Goal: Information Seeking & Learning: Learn about a topic

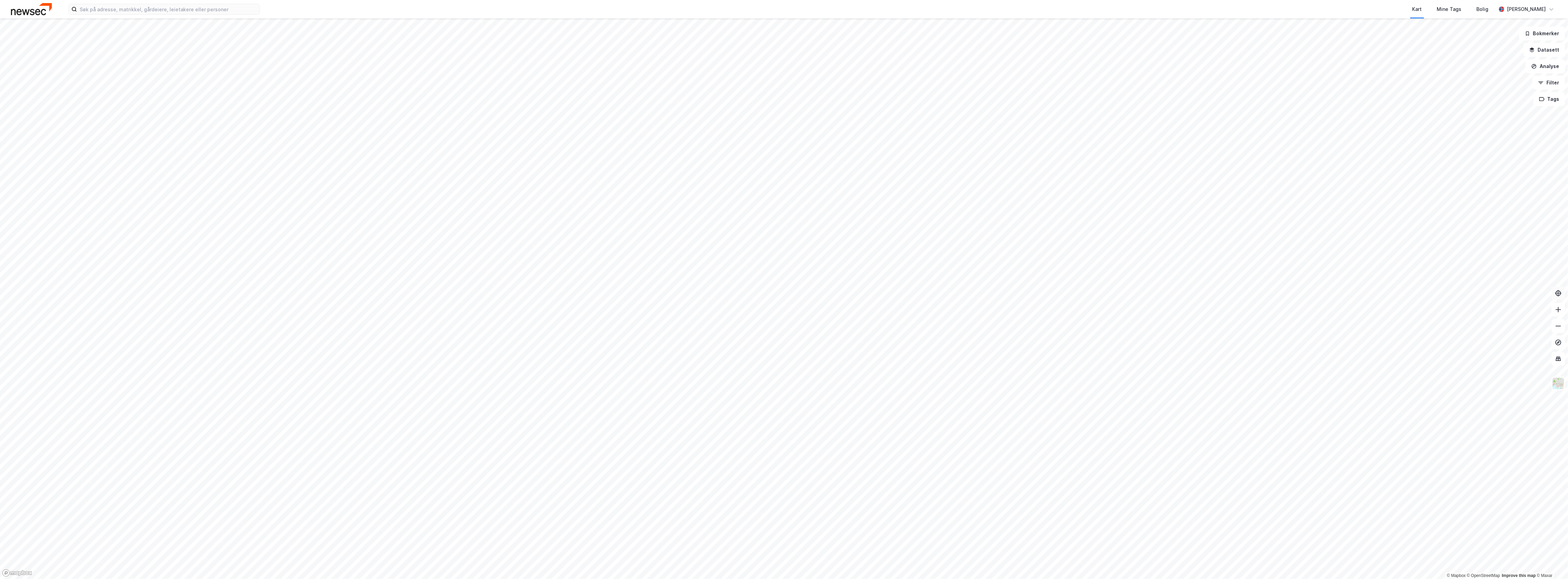
click at [1562, 293] on icon at bounding box center [1559, 293] width 7 height 7
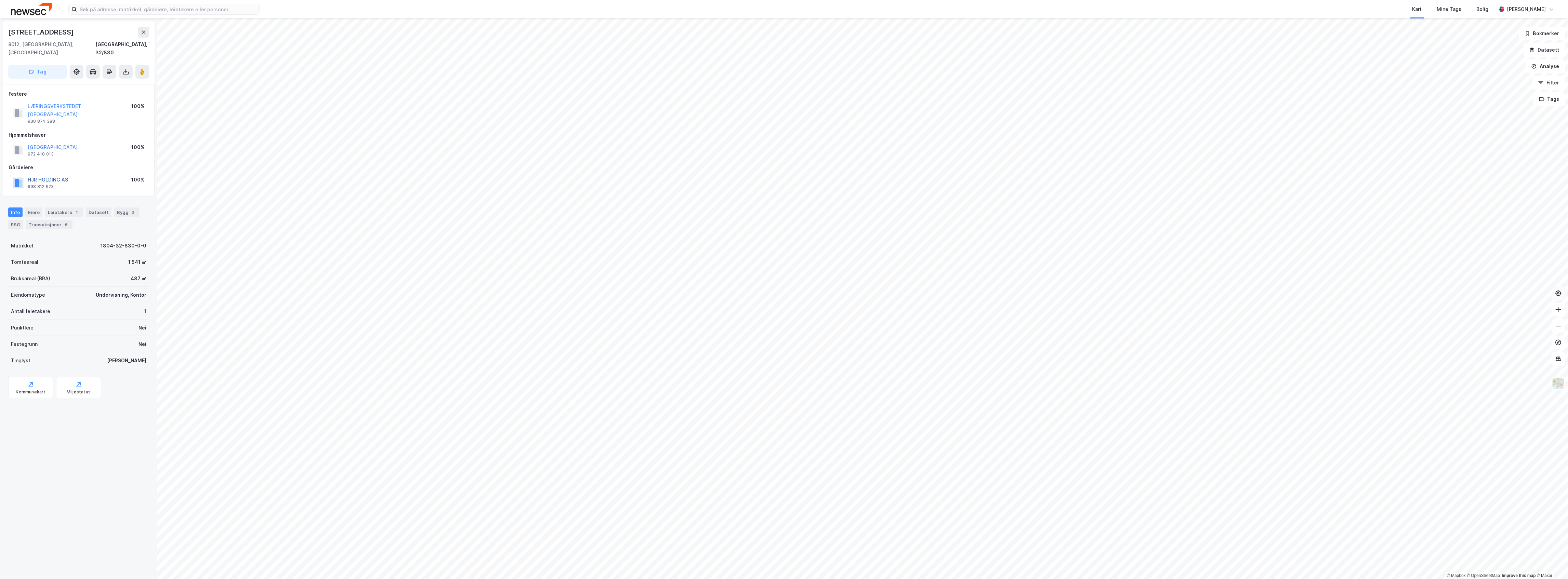
click at [0, 0] on button "HJR HOLDING AS" at bounding box center [0, 0] width 0 height 0
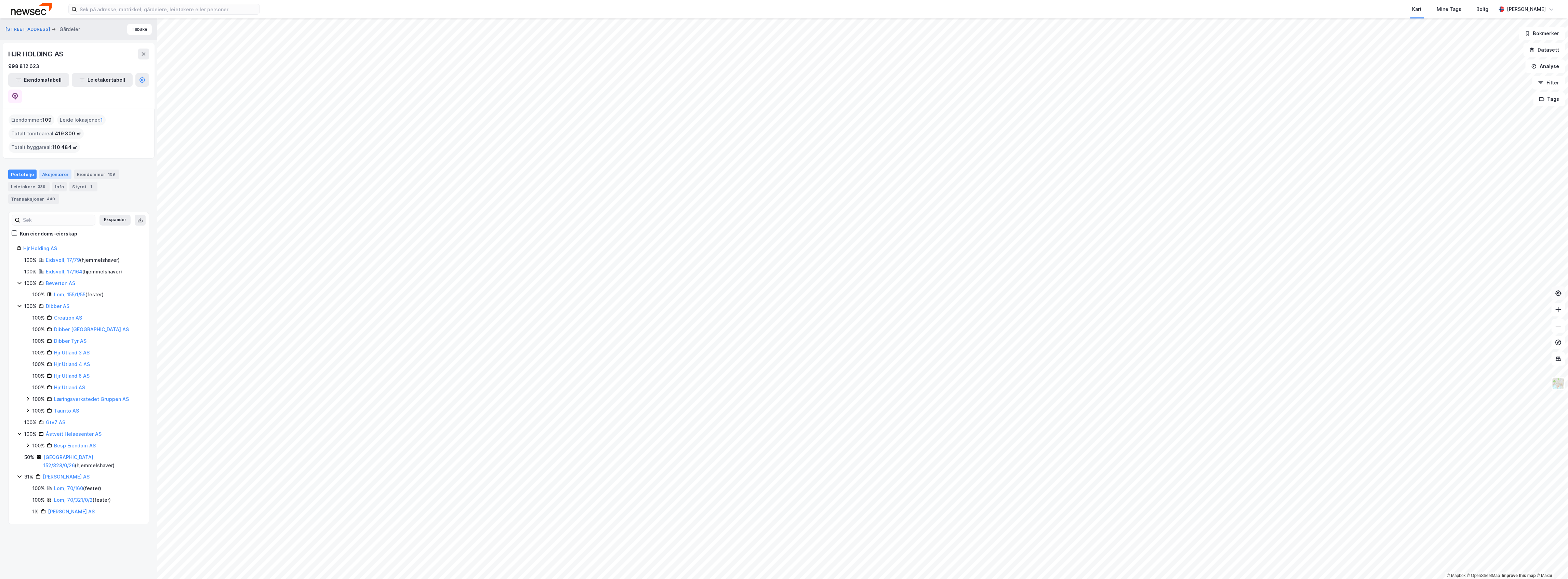
click at [47, 169] on div "Aksjonærer" at bounding box center [56, 174] width 32 height 10
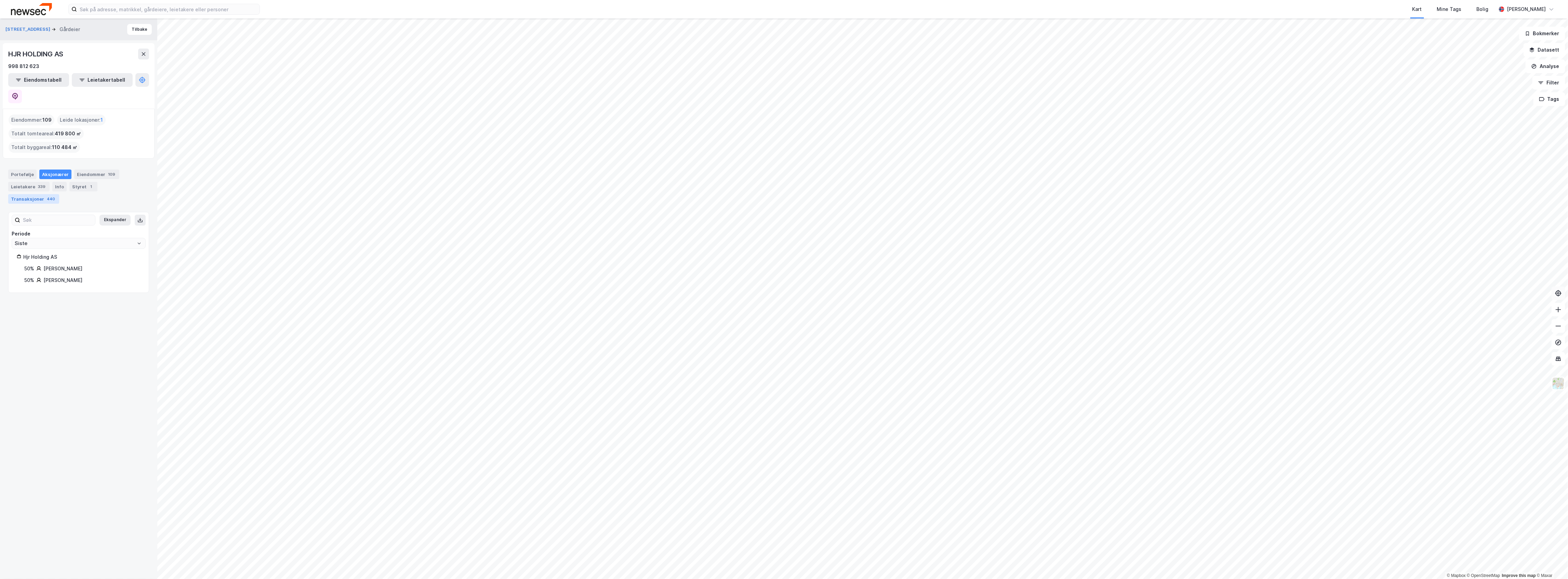
click at [22, 194] on div "Transaksjoner 440" at bounding box center [34, 199] width 51 height 10
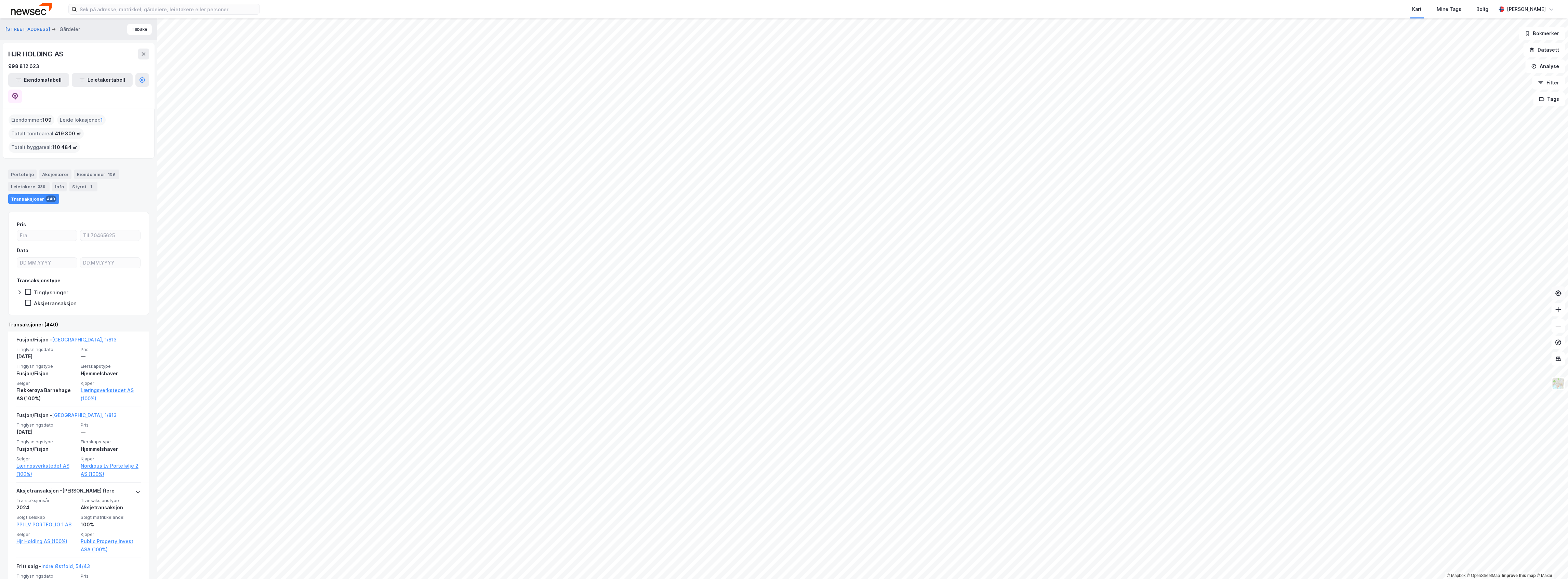
click at [45, 162] on div "Portefølje Aksjonærer Eiendommer 109 Leietakere 339 Info Styret 1 Transaksjoner…" at bounding box center [79, 184] width 157 height 45
click at [50, 169] on div "Aksjonærer" at bounding box center [56, 174] width 32 height 10
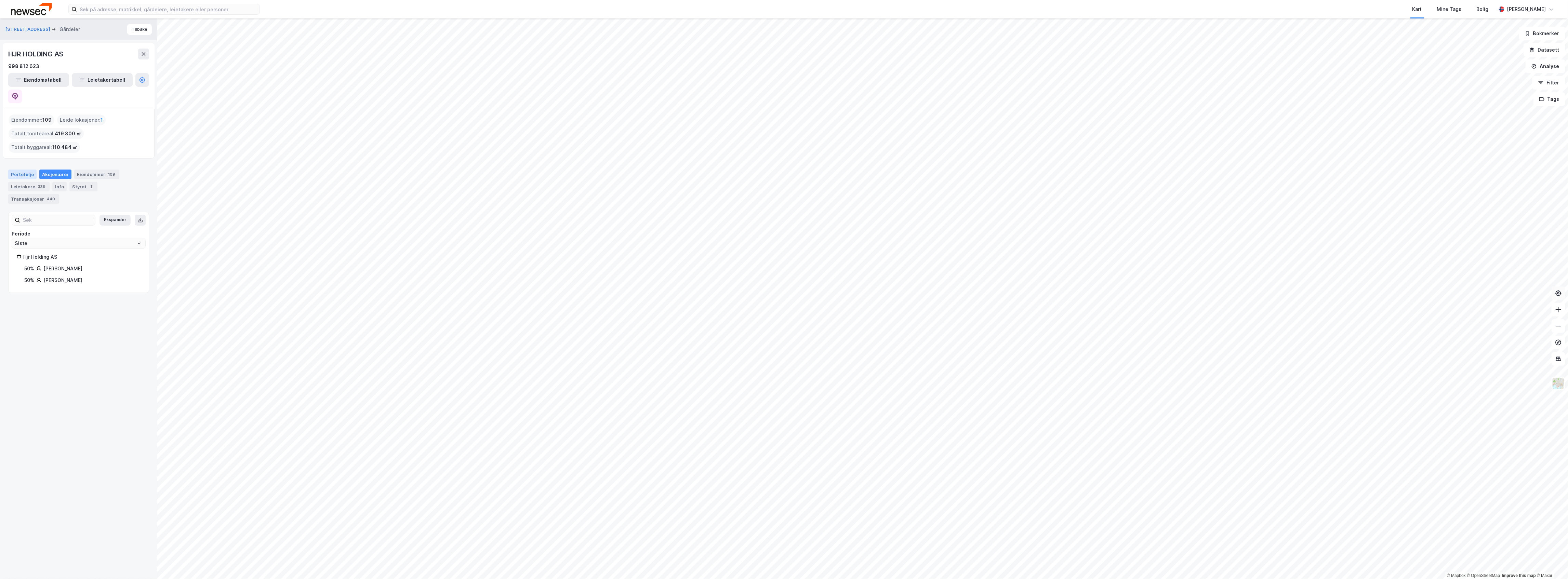
click at [23, 169] on div "Portefølje" at bounding box center [22, 174] width 28 height 10
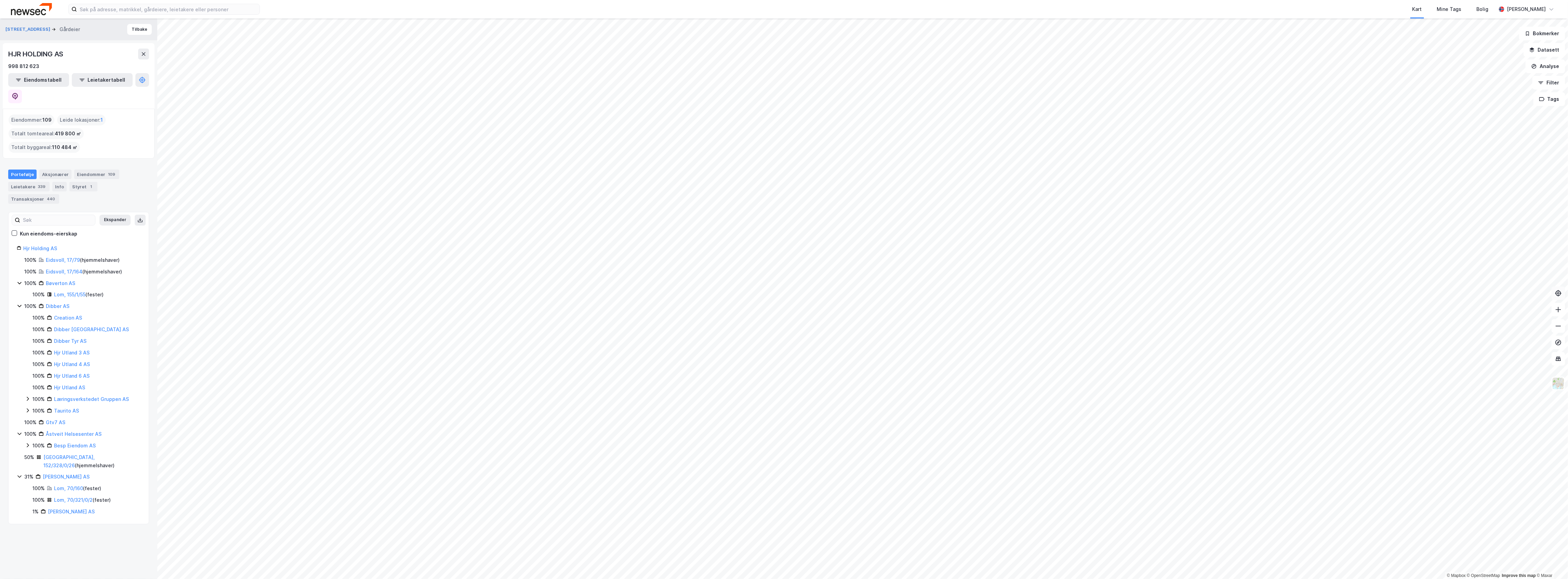
click at [29, 396] on icon at bounding box center [27, 399] width 5 height 5
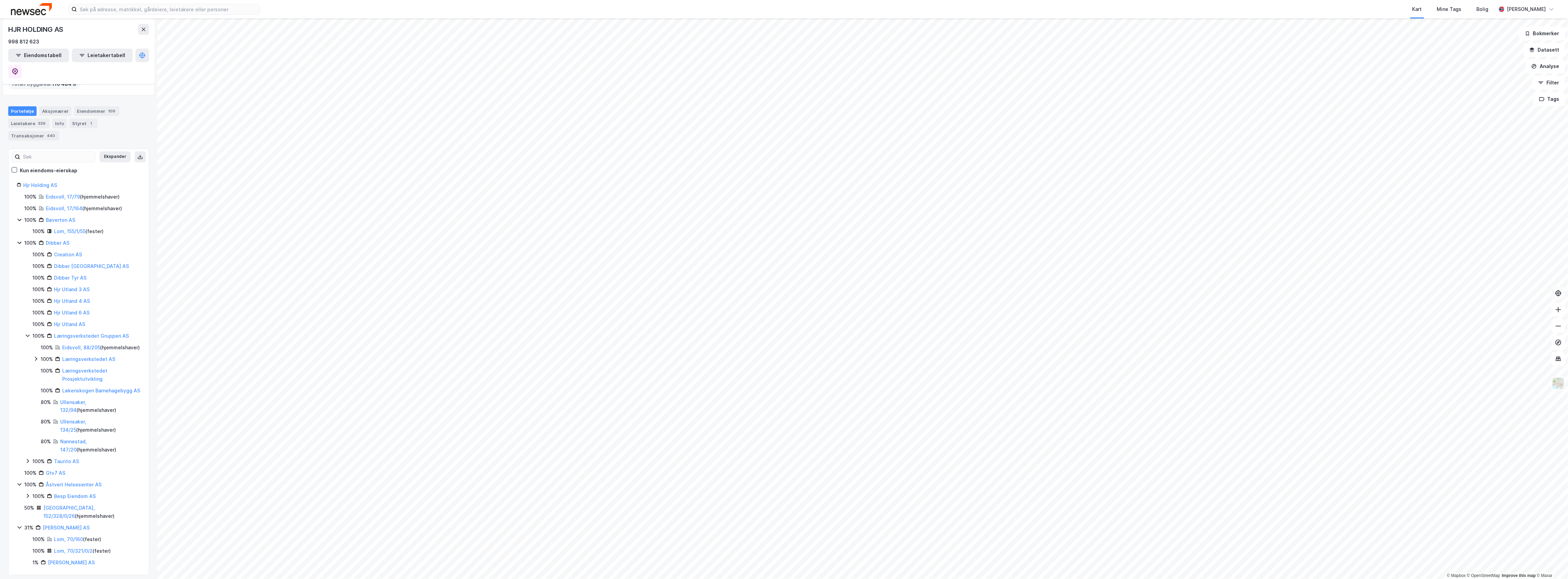
scroll to position [68, 0]
click at [34, 351] on icon at bounding box center [36, 354] width 5 height 5
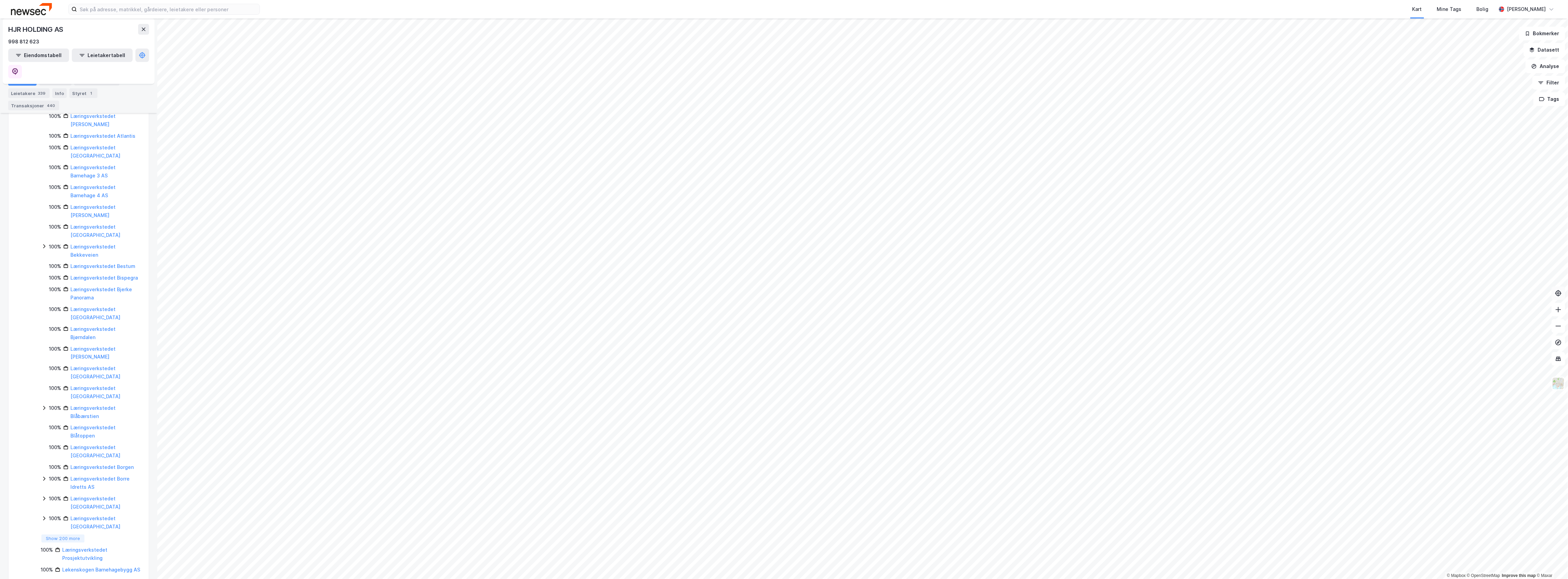
scroll to position [808, 0]
drag, startPoint x: 72, startPoint y: 32, endPoint x: 8, endPoint y: 35, distance: 64.1
click at [8, 35] on div "HJR HOLDING AS 998 812 623 Eiendomstabell Leietakertabell" at bounding box center [79, 51] width 152 height 65
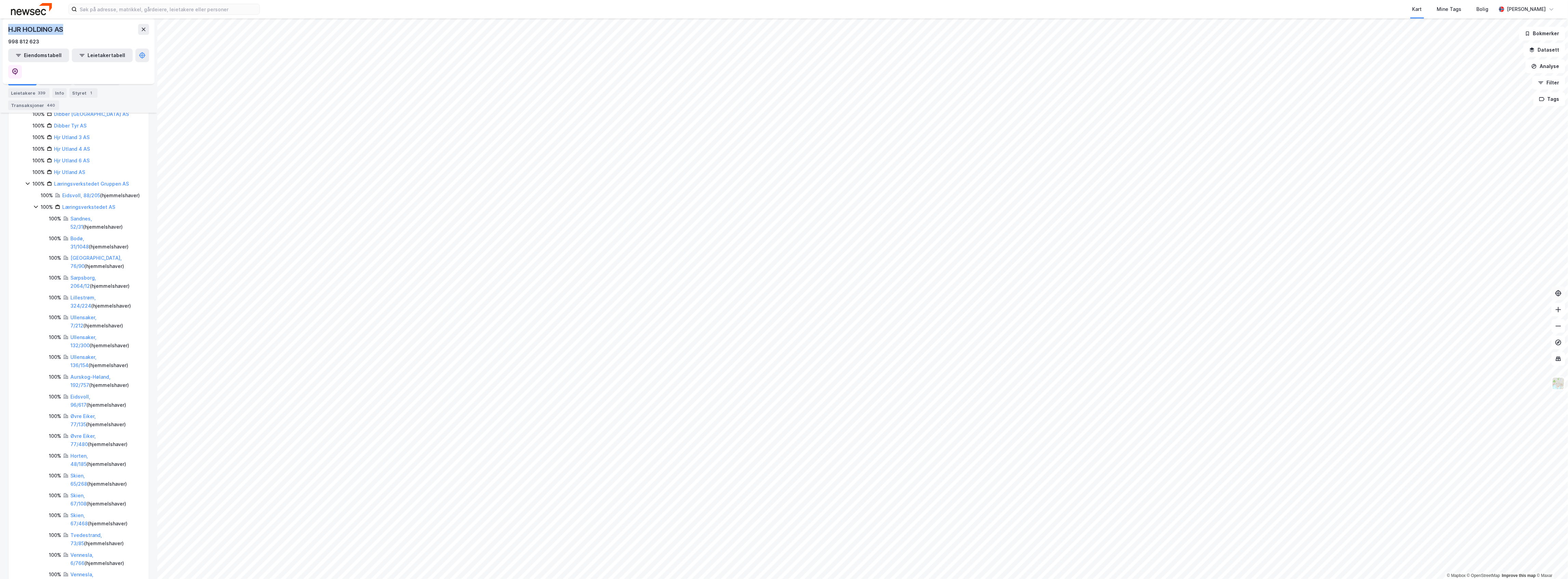
scroll to position [79, 0]
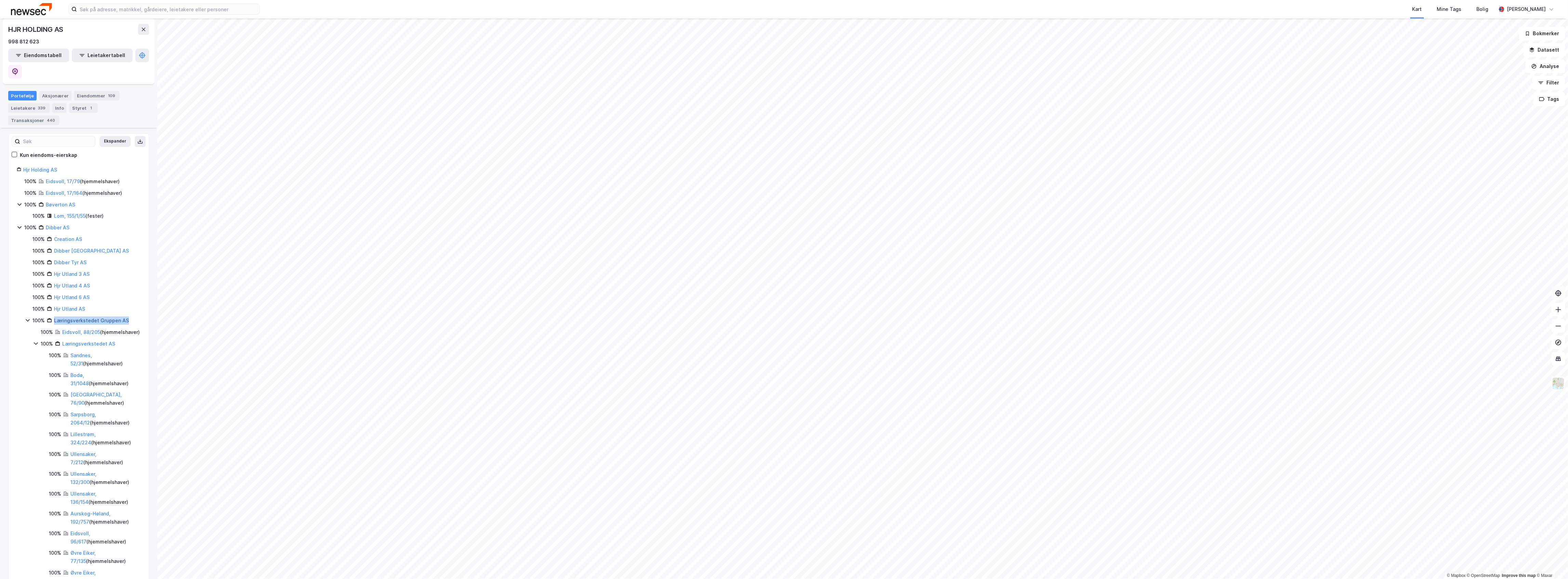
drag, startPoint x: 133, startPoint y: 307, endPoint x: 54, endPoint y: 307, distance: 79.0
click at [54, 316] on div "100% Læringsverkstedet Gruppen AS" at bounding box center [87, 320] width 108 height 8
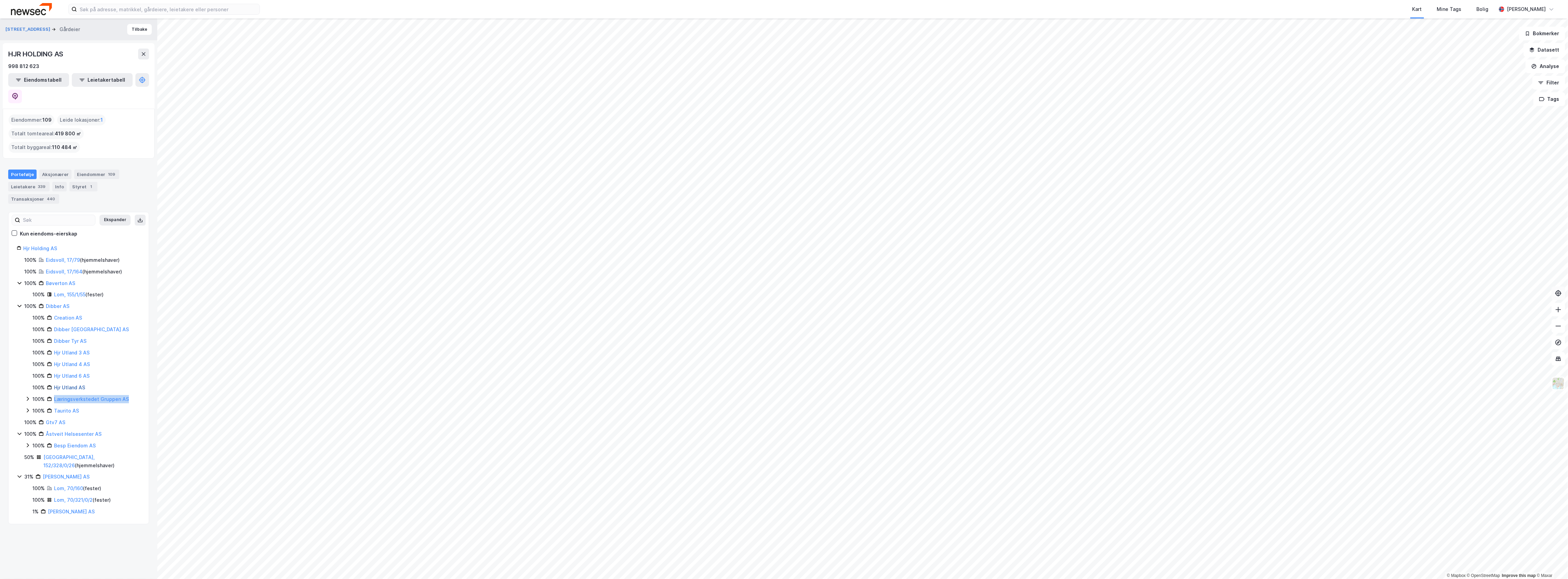
copy link "Læringsverkstedet Gruppen AS"
click at [133, 32] on button "Tilbake" at bounding box center [140, 29] width 25 height 11
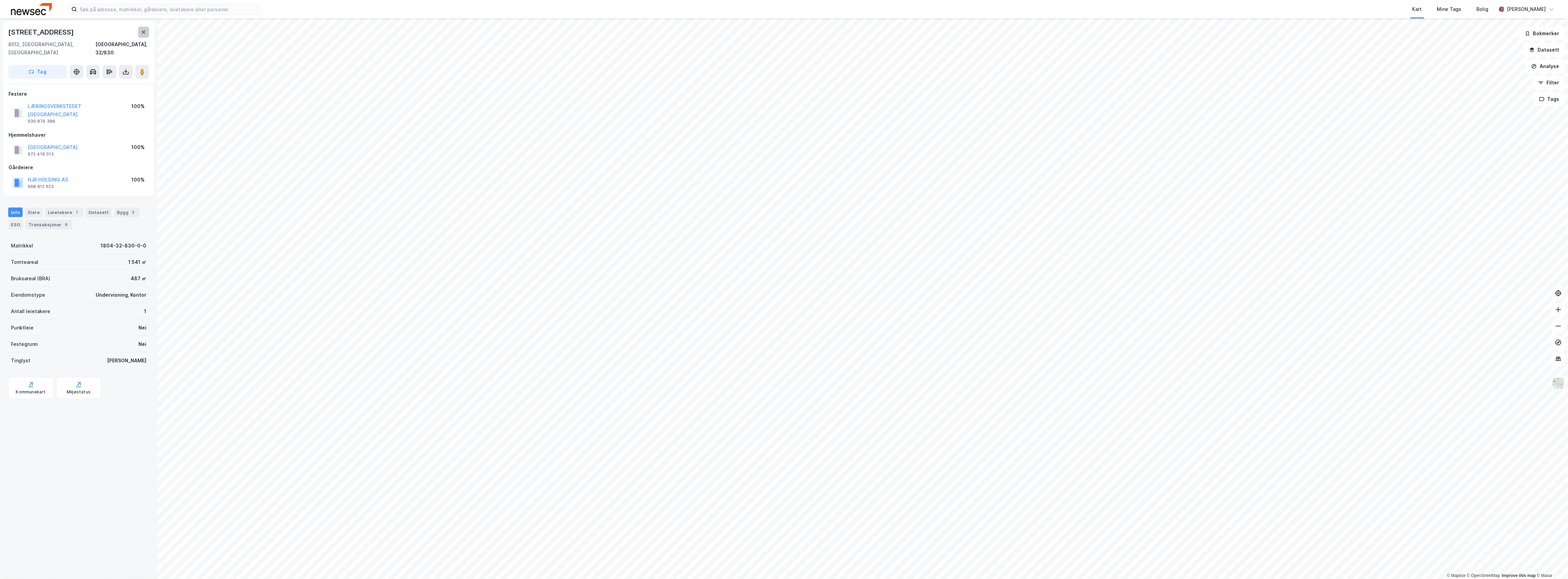
click at [147, 37] on button at bounding box center [143, 32] width 11 height 11
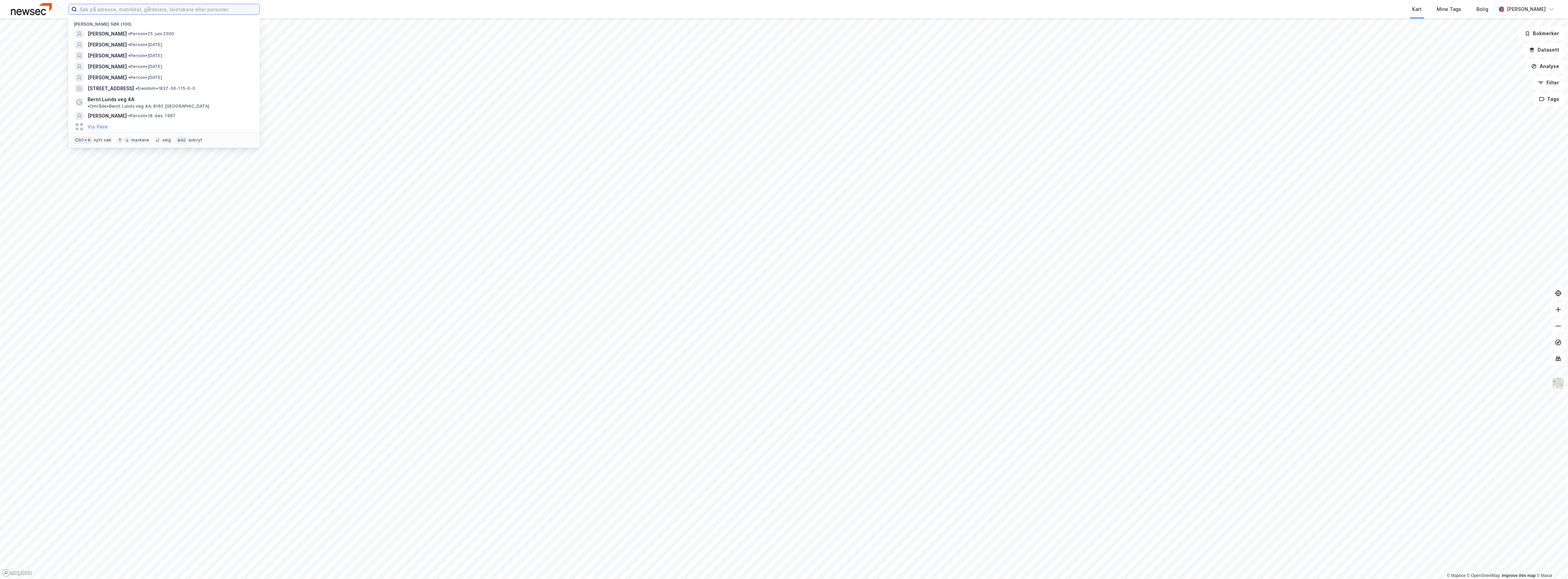
click at [146, 11] on input at bounding box center [168, 10] width 183 height 11
paste input "Hans Jacob Sundby"
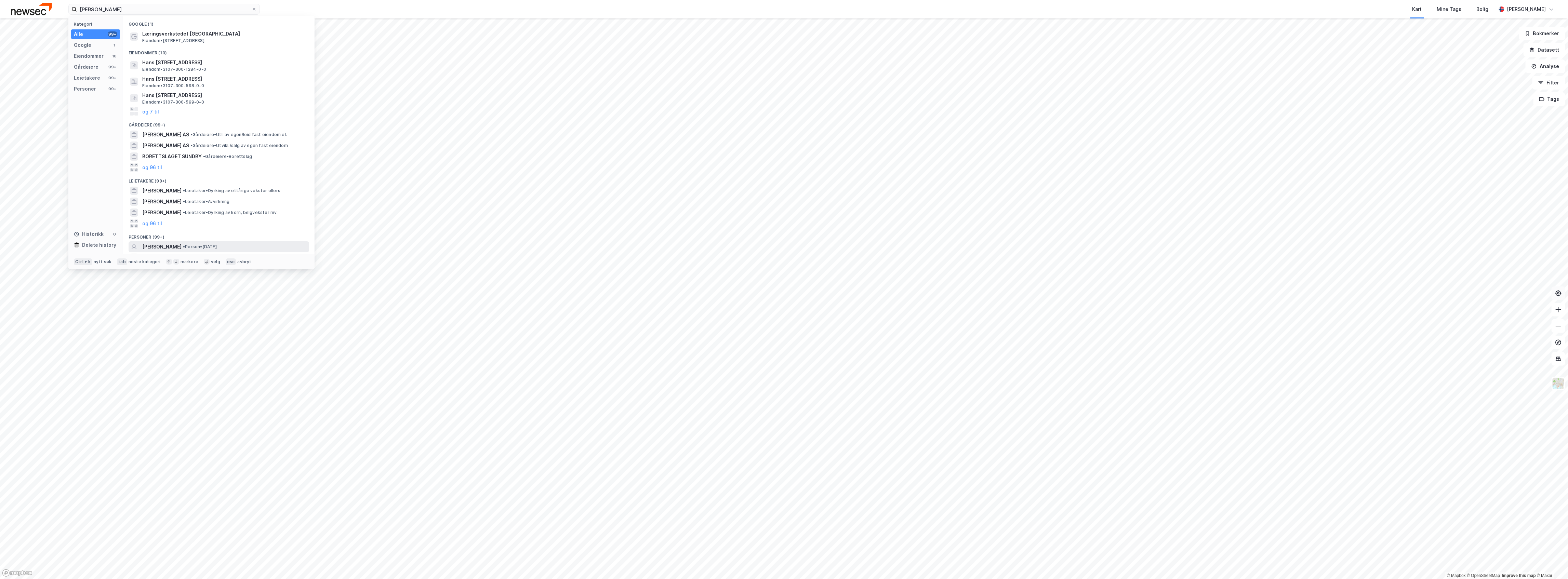
click at [182, 249] on span "HANS JACOB SUNDBY" at bounding box center [162, 246] width 40 height 8
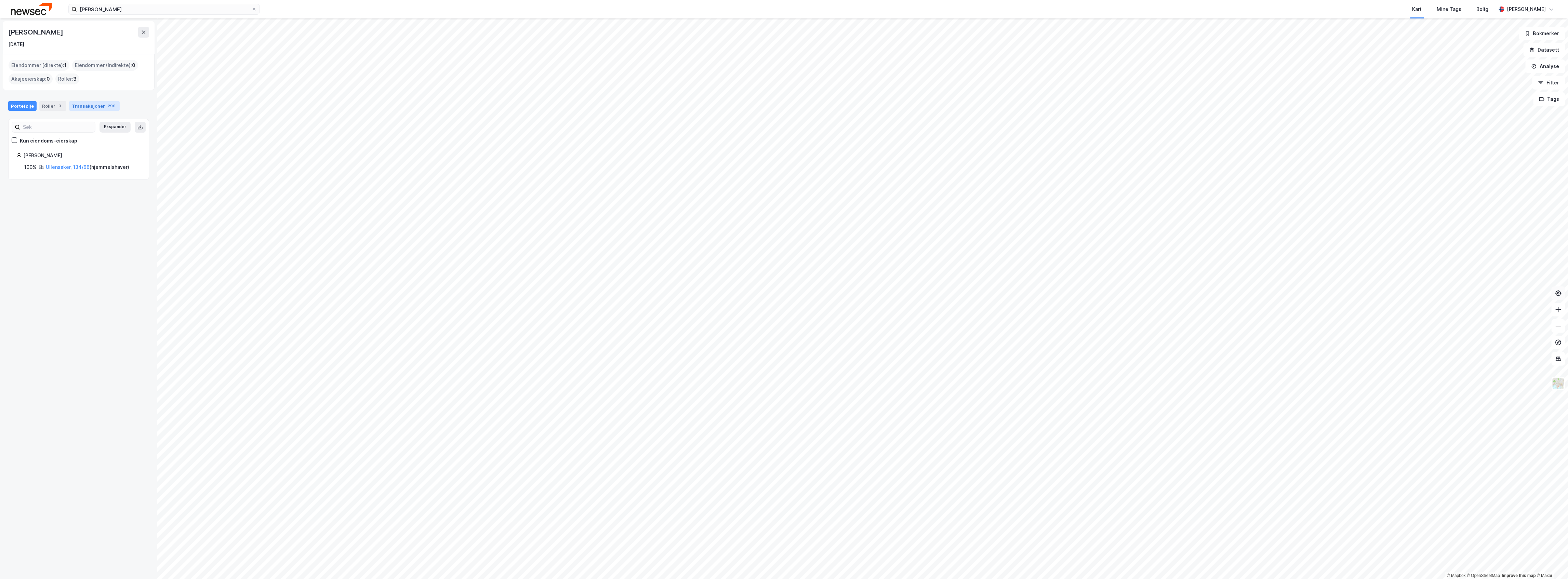
click at [99, 104] on div "Transaksjoner 296" at bounding box center [94, 106] width 50 height 10
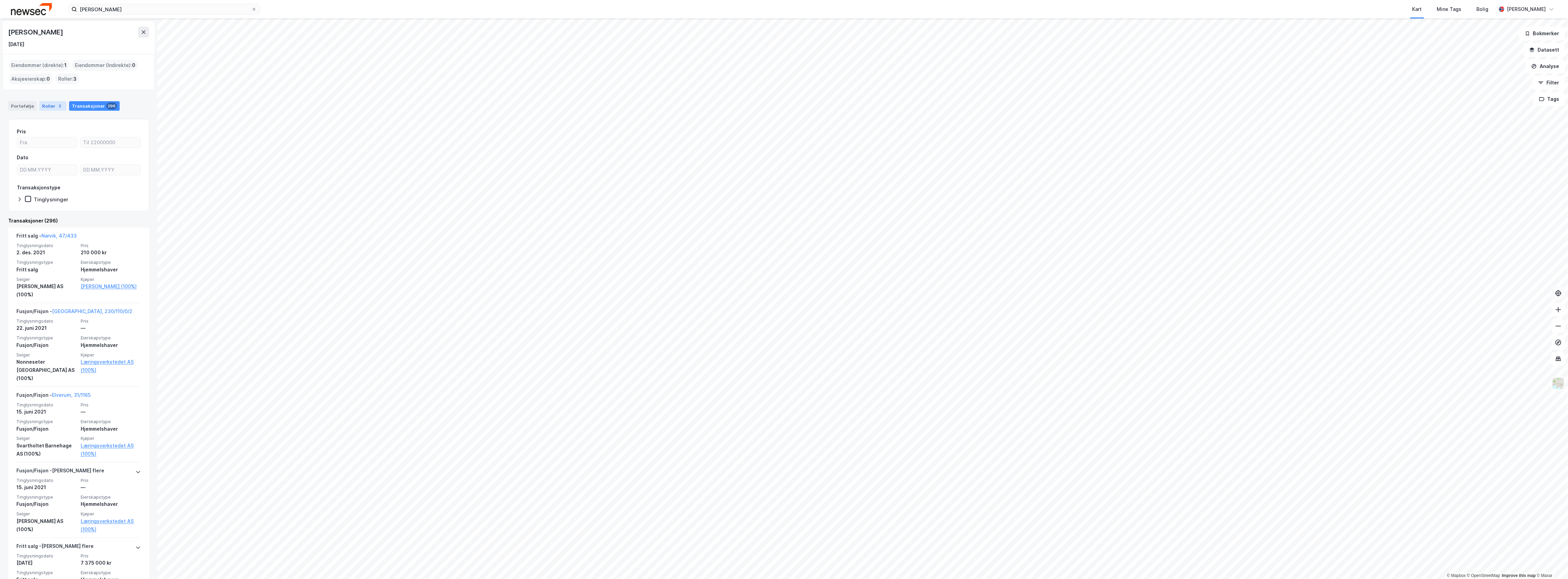
click at [40, 104] on div "Roller 3" at bounding box center [53, 106] width 27 height 10
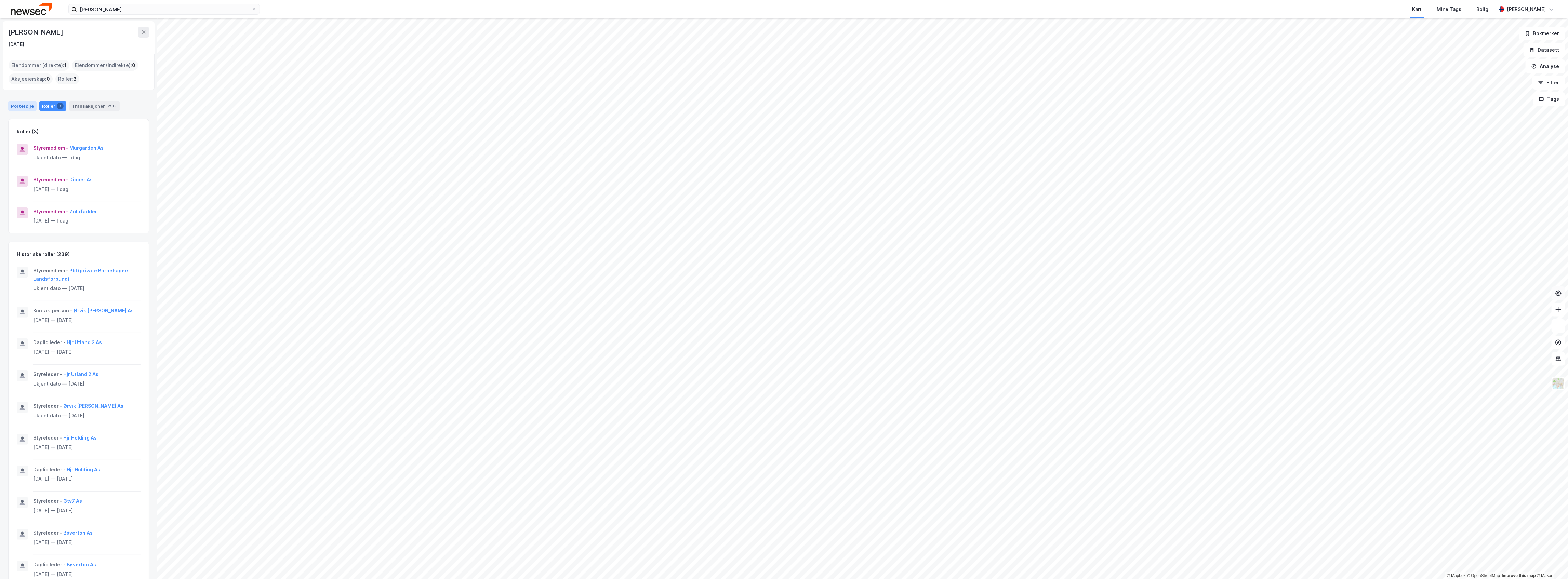
click at [22, 110] on div "Portefølje" at bounding box center [22, 106] width 28 height 10
click at [50, 169] on link "Ullensaker, 134/66" at bounding box center [68, 167] width 44 height 6
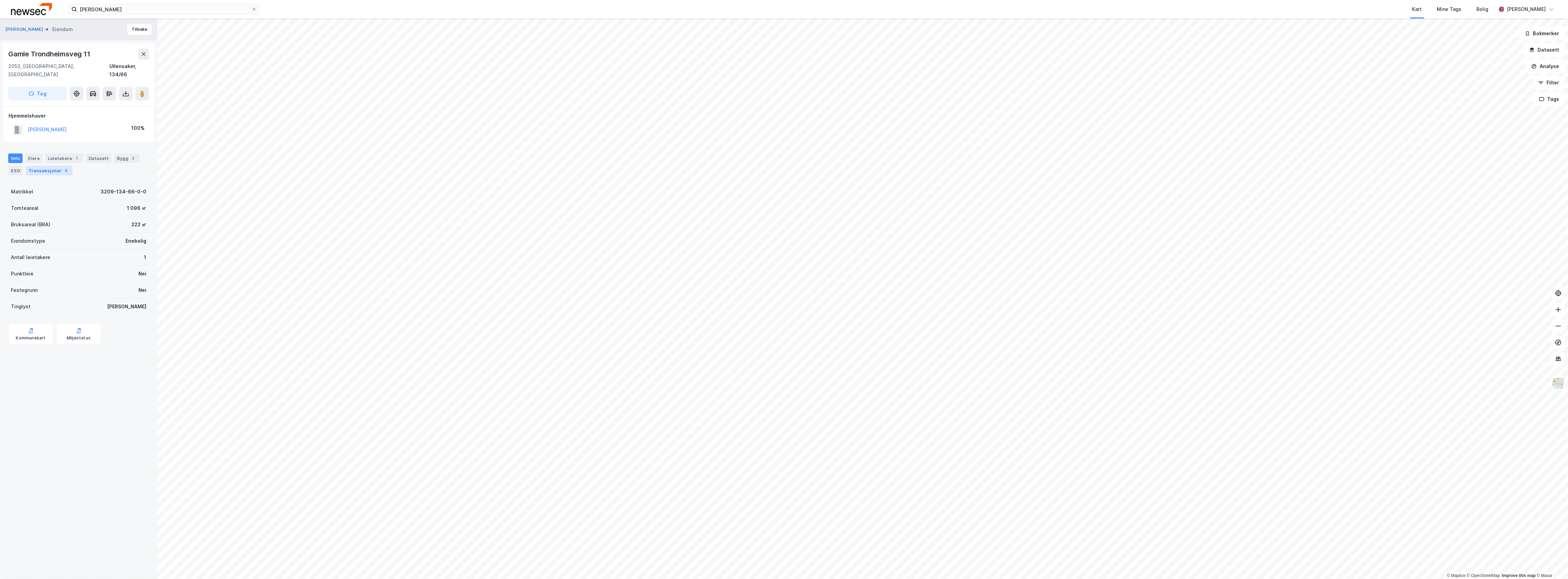
click at [56, 166] on div "Transaksjoner 3" at bounding box center [49, 170] width 47 height 10
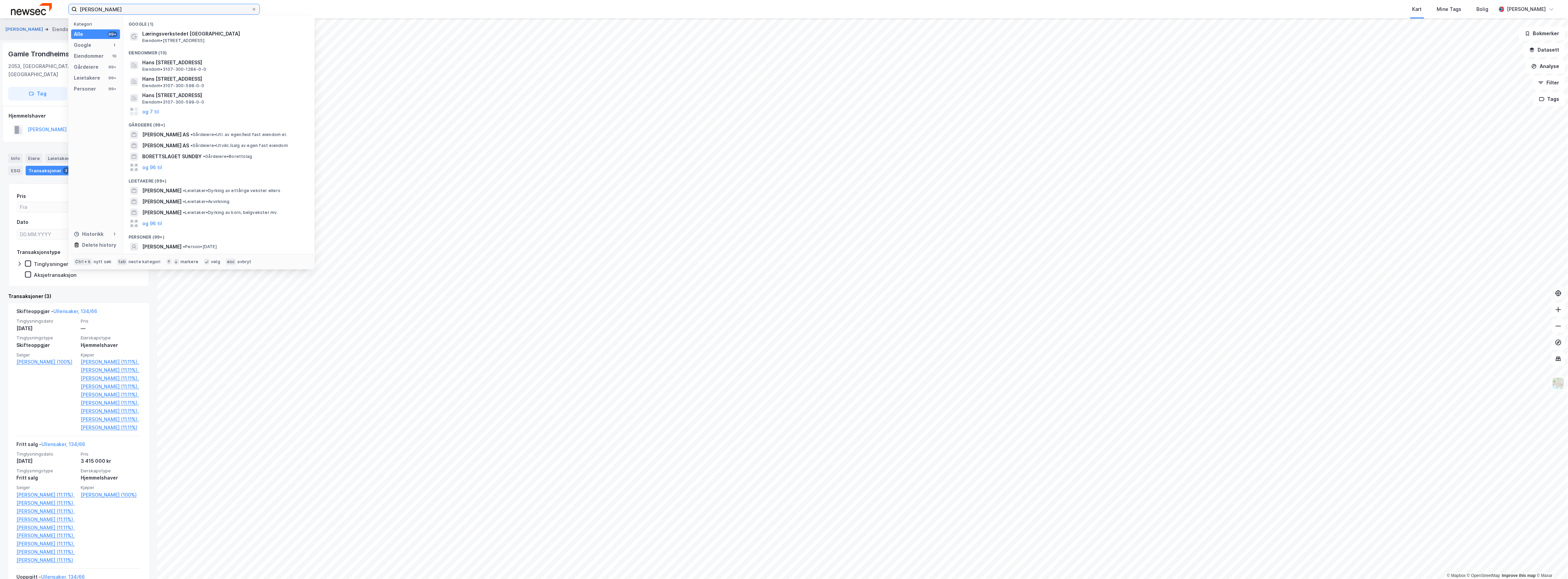
click at [174, 11] on input "Hans Jacob Sundby" at bounding box center [163, 10] width 174 height 11
click at [147, 7] on input "Hans Jacob Sundby" at bounding box center [163, 10] width 174 height 11
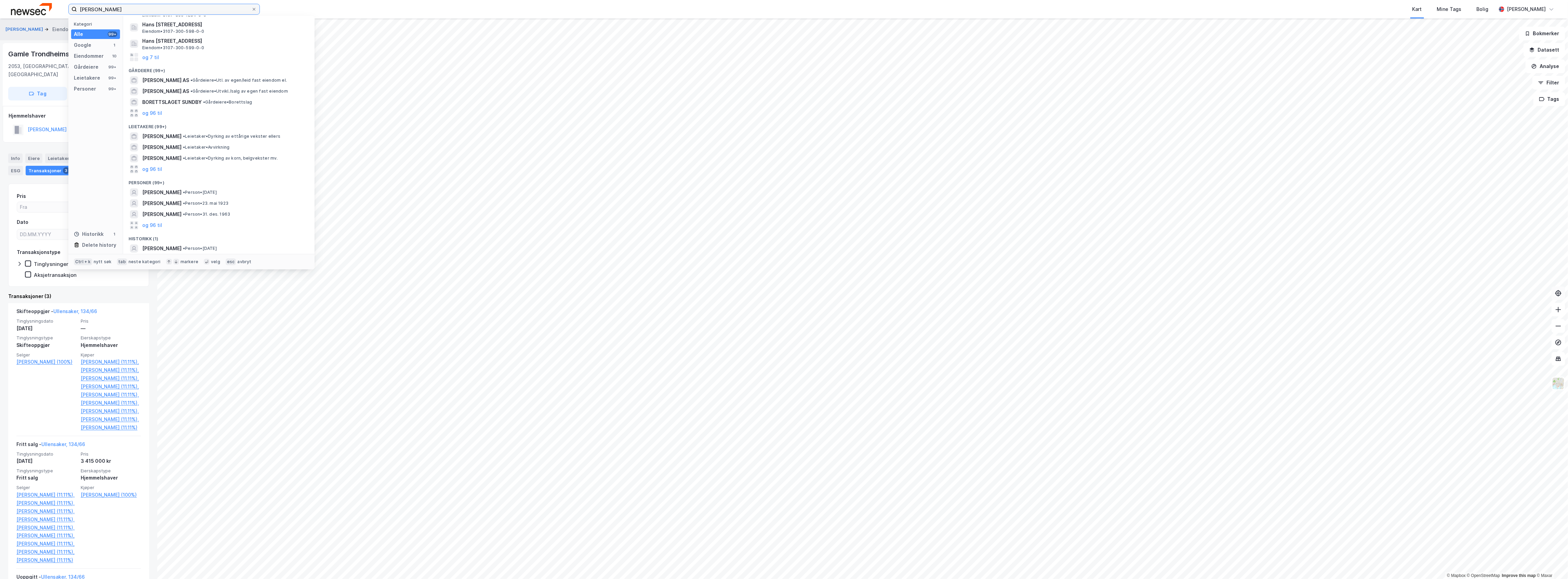
paste input "Randi Lauvland"
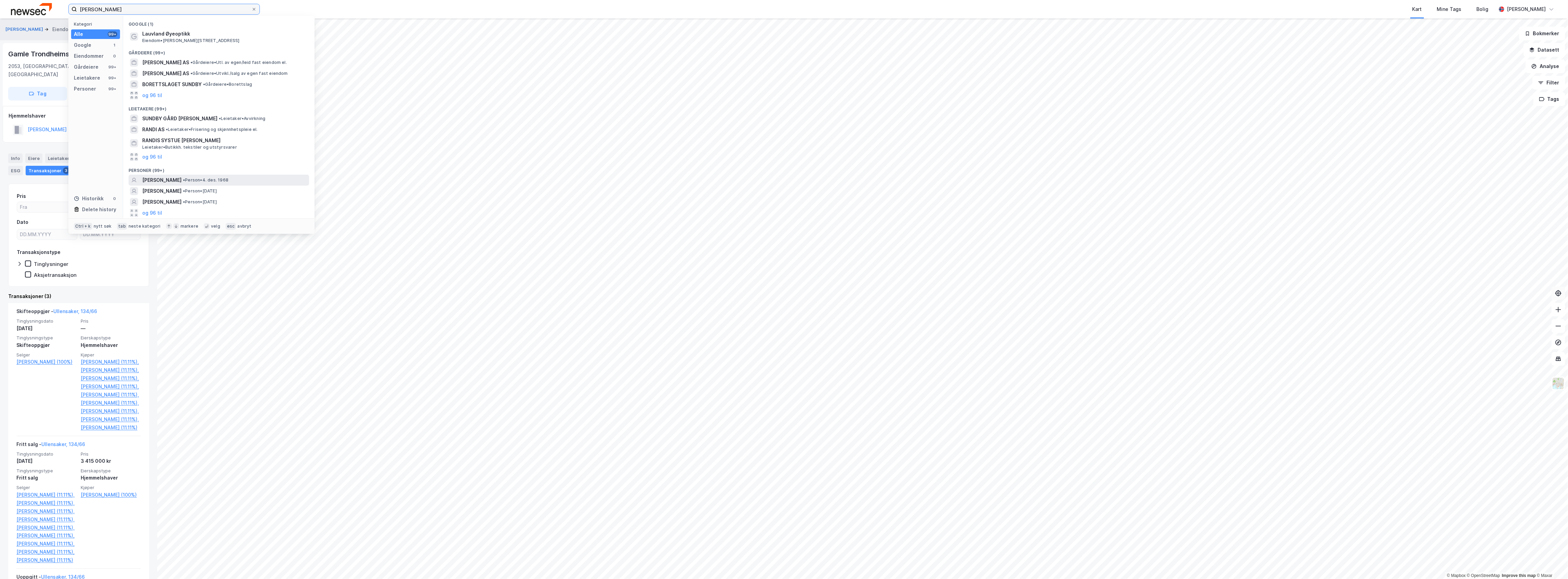
type input "Randi Lauvland Sundby"
click at [182, 180] on span "RANDI LAUVLAND SUNDBY" at bounding box center [162, 179] width 40 height 8
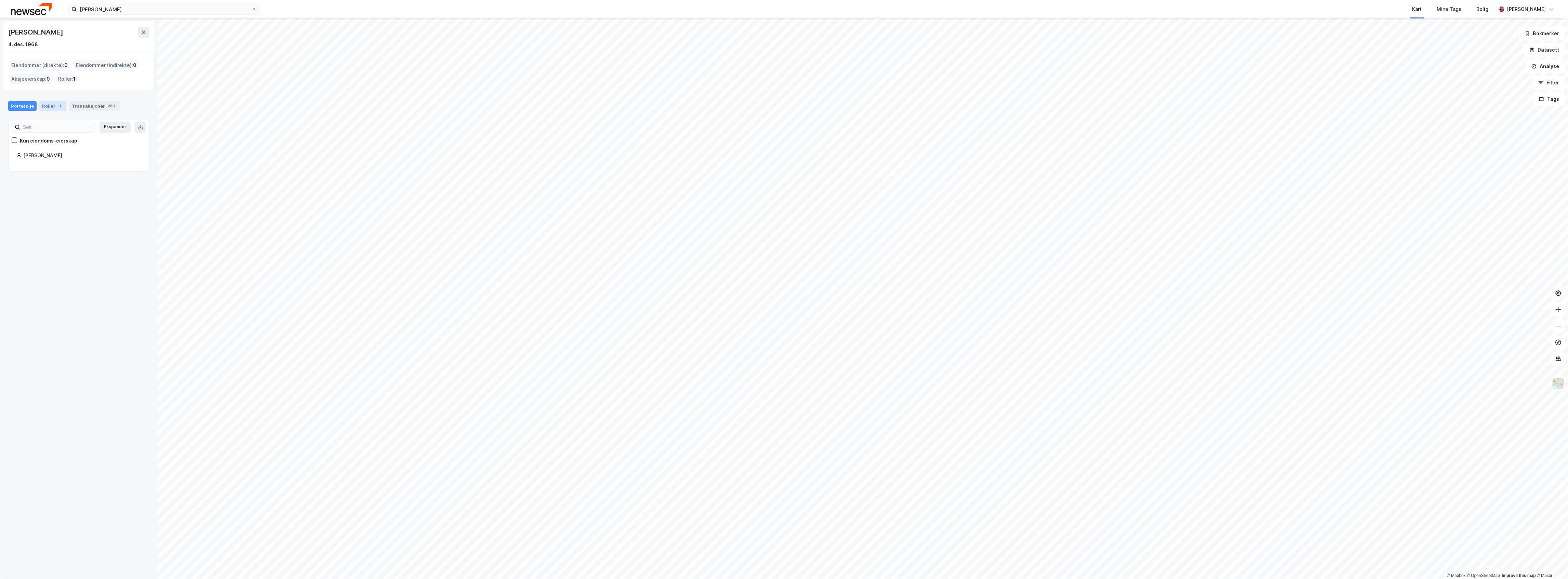
click at [57, 105] on div "1" at bounding box center [60, 106] width 7 height 7
click at [80, 110] on div "Transaksjoner 289" at bounding box center [94, 106] width 50 height 10
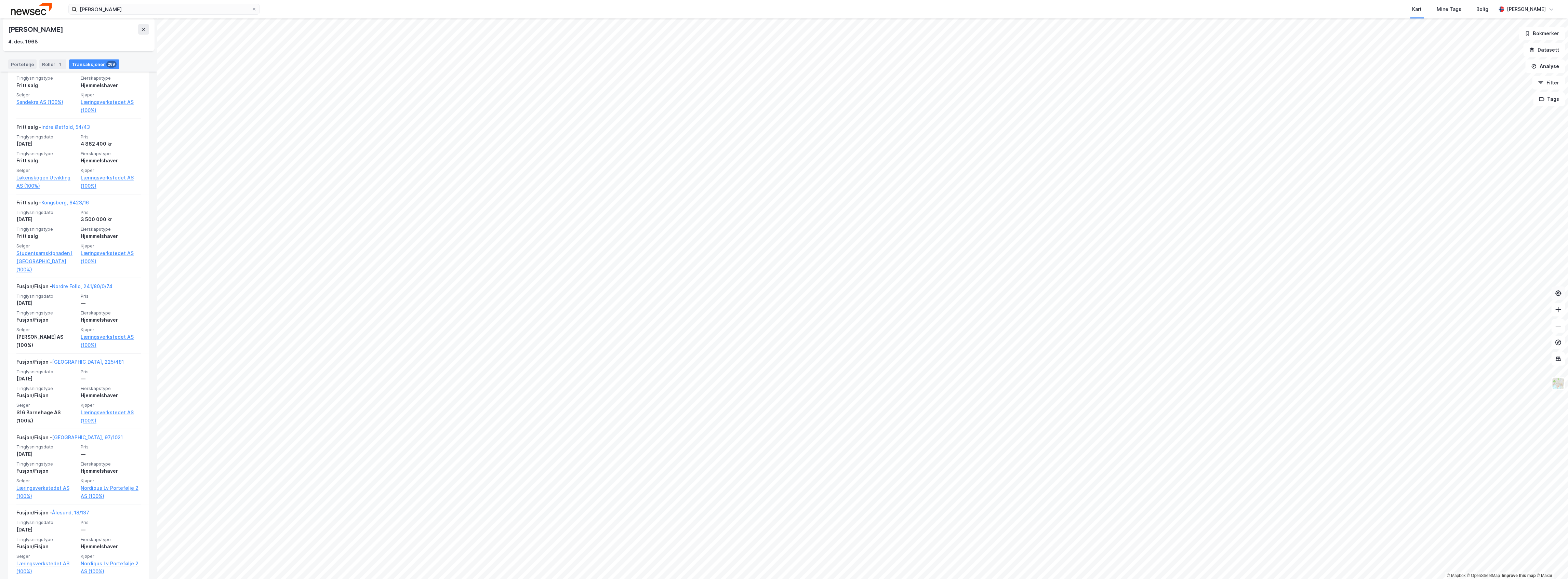
scroll to position [592, 0]
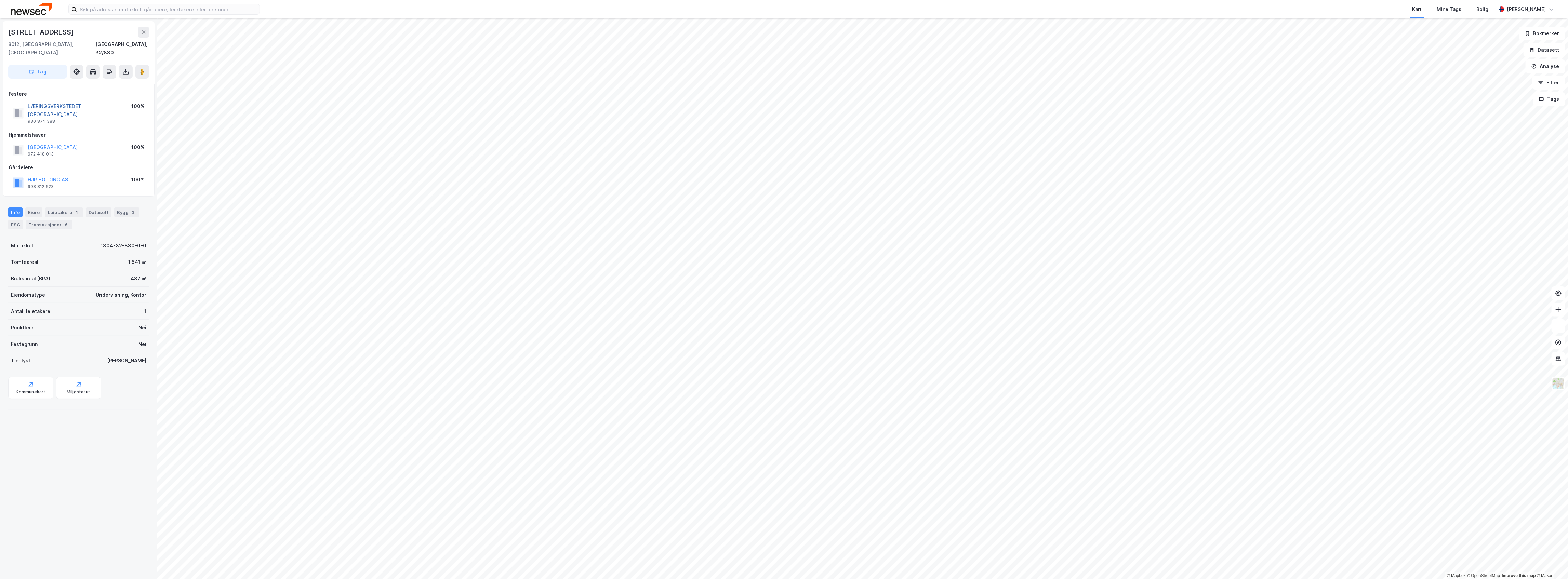
click at [0, 0] on button "LÆRINGSVERKSTEDET [GEOGRAPHIC_DATA]" at bounding box center [0, 0] width 0 height 0
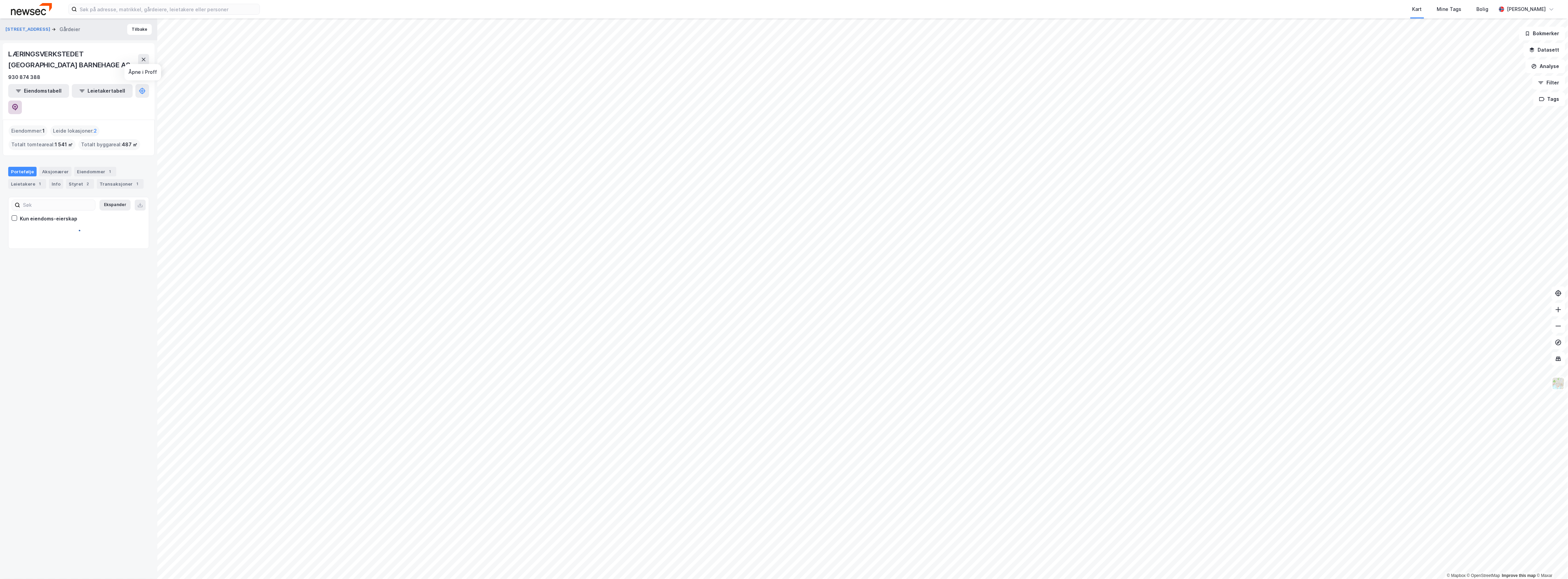
click at [19, 104] on icon at bounding box center [15, 108] width 7 height 7
